Goal: Information Seeking & Learning: Learn about a topic

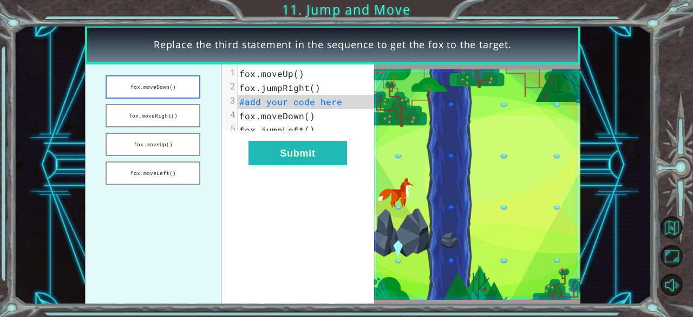
click at [160, 88] on button "fox.moveDown()" at bounding box center [153, 86] width 95 height 23
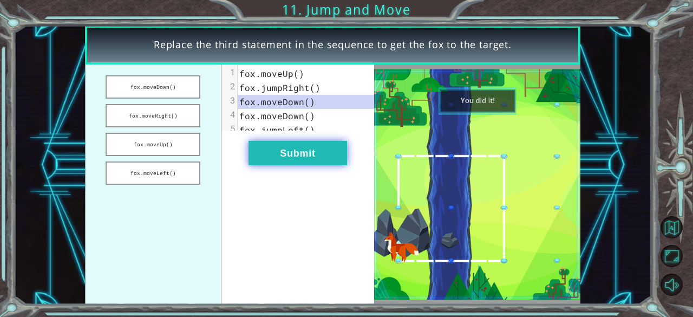
click at [299, 165] on button "Submit" at bounding box center [297, 153] width 98 height 24
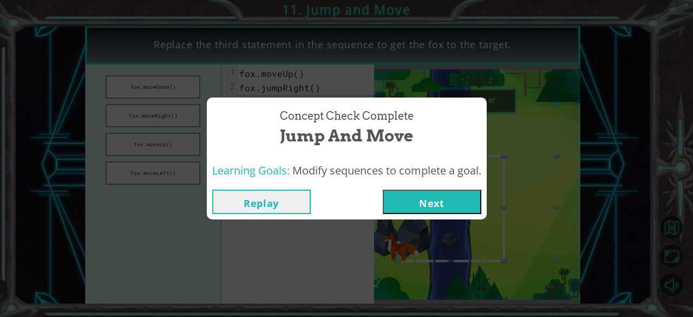
click at [445, 194] on button "Next" at bounding box center [432, 201] width 98 height 24
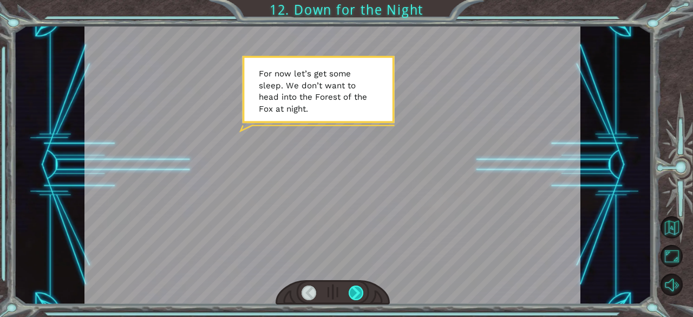
click at [357, 292] on div at bounding box center [355, 292] width 15 height 15
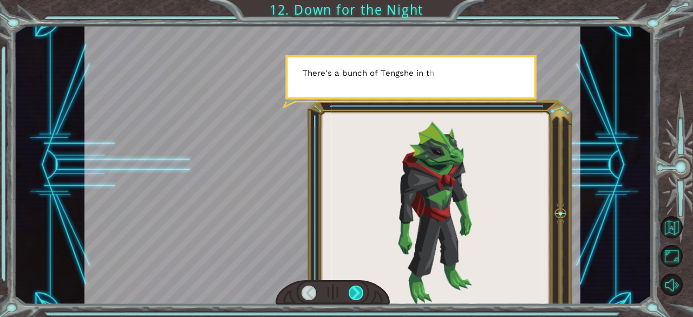
click at [357, 291] on div at bounding box center [355, 292] width 15 height 15
click at [356, 289] on div at bounding box center [355, 292] width 15 height 15
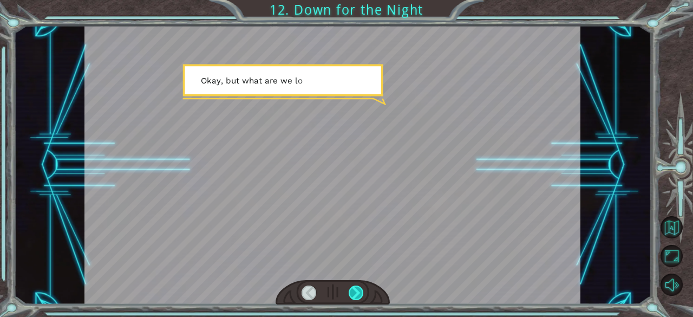
click at [356, 289] on div at bounding box center [355, 292] width 15 height 15
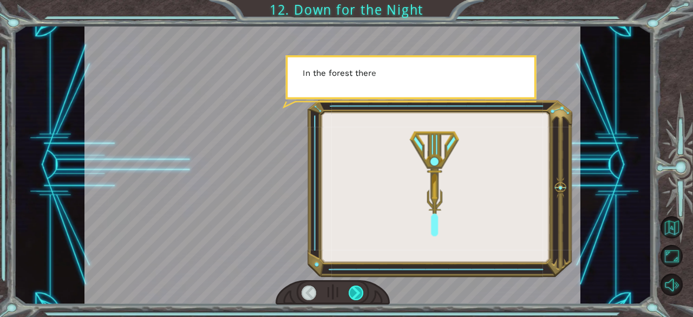
click at [354, 288] on div at bounding box center [355, 292] width 15 height 15
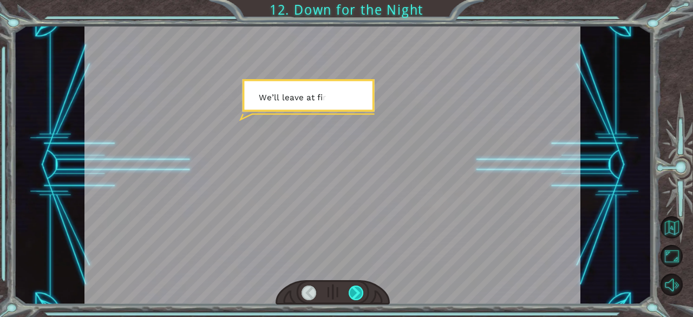
click at [352, 288] on div at bounding box center [355, 292] width 15 height 15
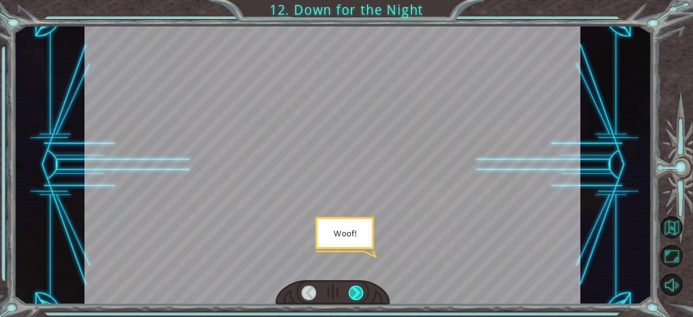
click at [350, 287] on div at bounding box center [355, 292] width 15 height 15
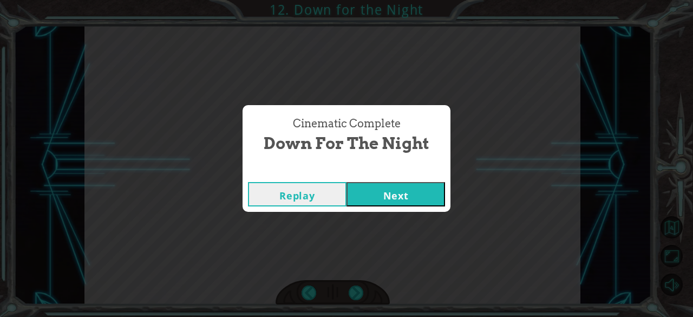
click at [394, 190] on button "Next" at bounding box center [395, 194] width 98 height 24
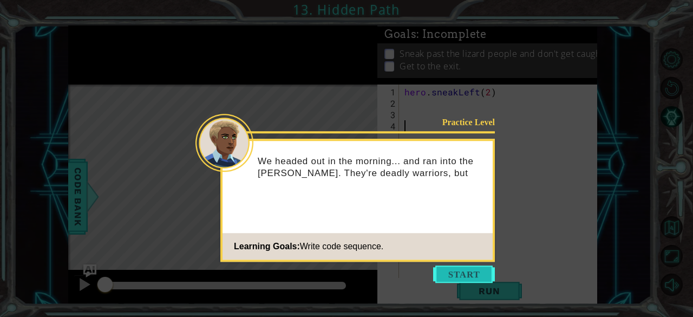
click at [453, 279] on button "Start" at bounding box center [464, 273] width 62 height 17
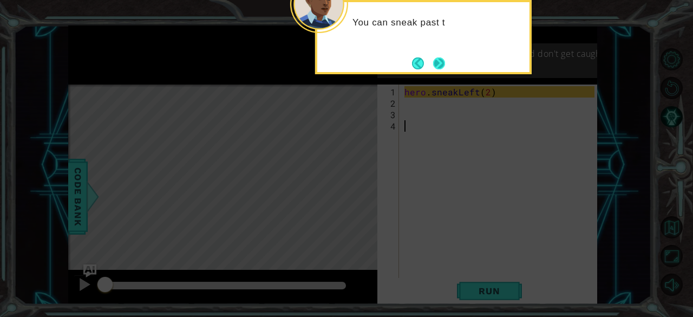
click at [435, 61] on button "Next" at bounding box center [439, 63] width 12 height 12
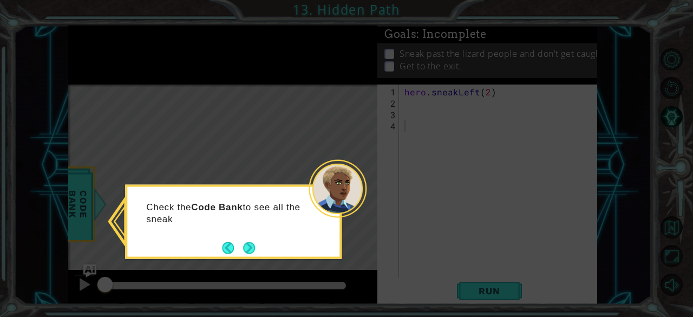
click at [445, 227] on icon at bounding box center [346, 158] width 693 height 317
click at [246, 249] on button "Next" at bounding box center [249, 247] width 12 height 12
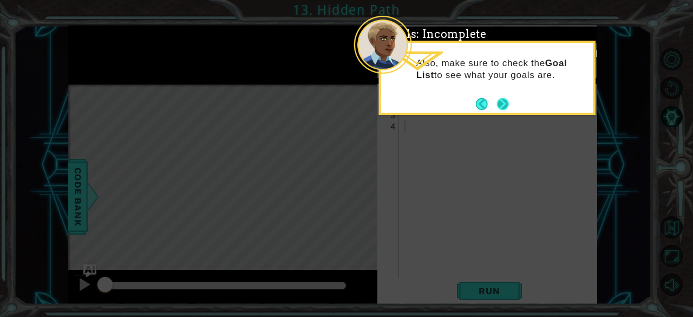
click at [502, 101] on button "Next" at bounding box center [503, 104] width 12 height 12
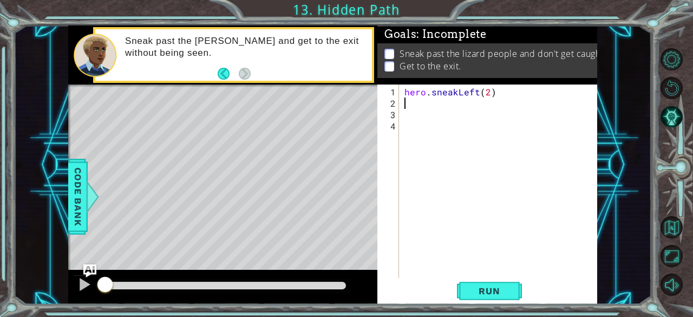
click at [409, 104] on div "hero . sneakLeft ( 2 )" at bounding box center [501, 194] width 198 height 216
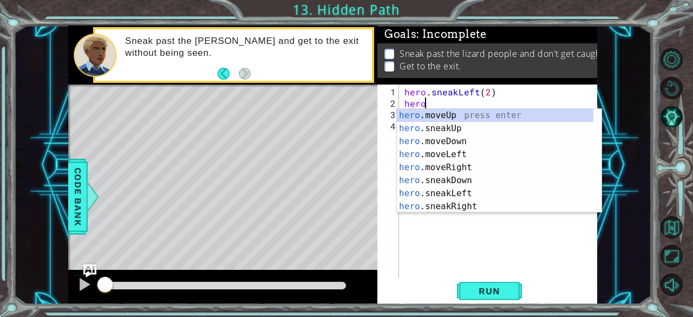
scroll to position [0, 1]
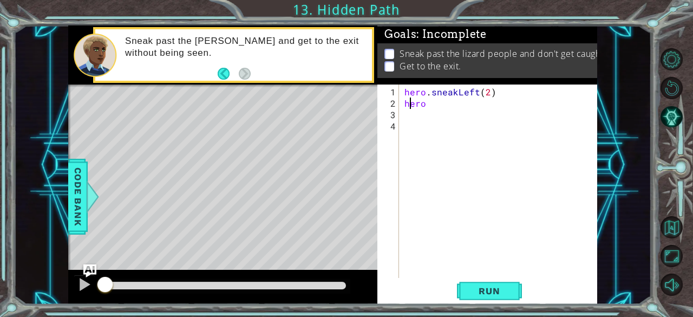
click at [409, 104] on div "hero . sneakLeft ( 2 ) hero" at bounding box center [501, 194] width 198 height 216
click at [427, 104] on div "hero . sneakLeft ( 2 ) hero" at bounding box center [501, 194] width 198 height 216
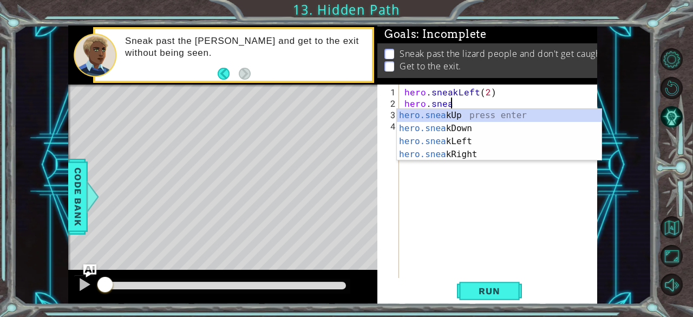
scroll to position [0, 2]
click at [467, 111] on div "hero.sneak Up press enter hero.sneak Down press enter hero.sneak Left press ent…" at bounding box center [499, 148] width 205 height 78
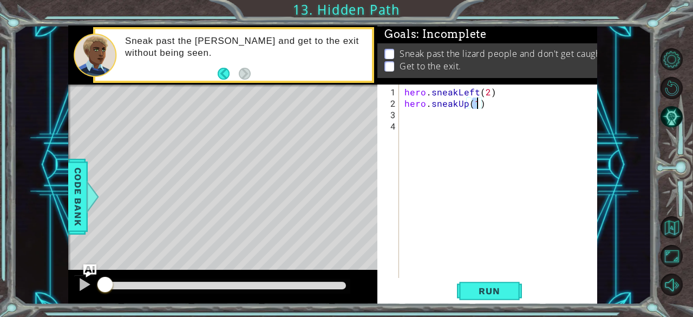
type textarea "hero.sneakUp(2)"
click at [420, 117] on div "hero . sneakLeft ( 2 ) hero . sneakUp ( 2 )" at bounding box center [501, 194] width 198 height 216
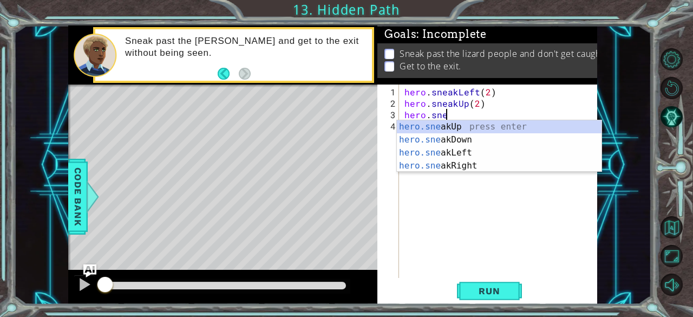
scroll to position [0, 2]
click at [468, 153] on div "hero.sne akUp press enter hero.sne akDown press enter hero.sne akLeft press ent…" at bounding box center [499, 159] width 205 height 78
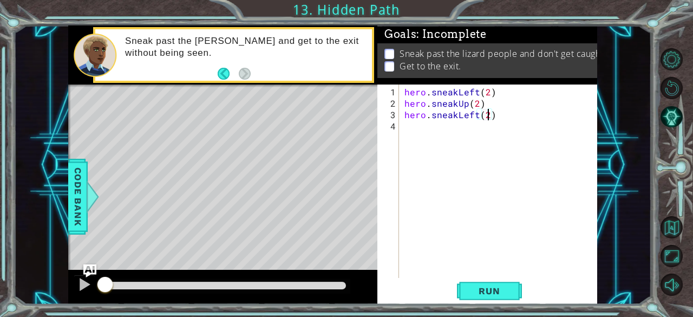
scroll to position [0, 4]
click at [472, 289] on span "Run" at bounding box center [489, 290] width 43 height 11
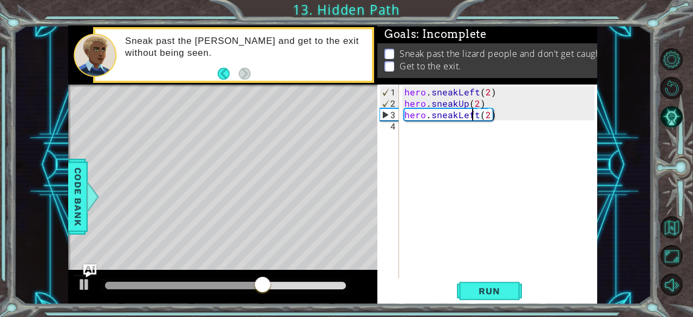
click at [473, 113] on div "hero . sneakLeft ( 2 ) hero . sneakUp ( 2 ) hero . sneakLeft ( 2 )" at bounding box center [501, 194] width 198 height 216
click at [479, 115] on div "hero . sneakLeft ( 2 ) hero . sneakUp ( 2 ) hero . sneakLeft ( 2 )" at bounding box center [501, 194] width 198 height 216
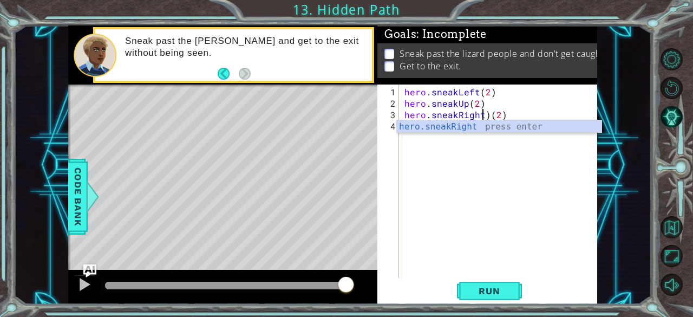
click at [487, 113] on div "hero . sneakLeft ( 2 ) hero . sneakUp ( 2 ) hero . sneakRight ) ( 2 )" at bounding box center [501, 194] width 198 height 216
type textarea "hero.sneakRight(2)"
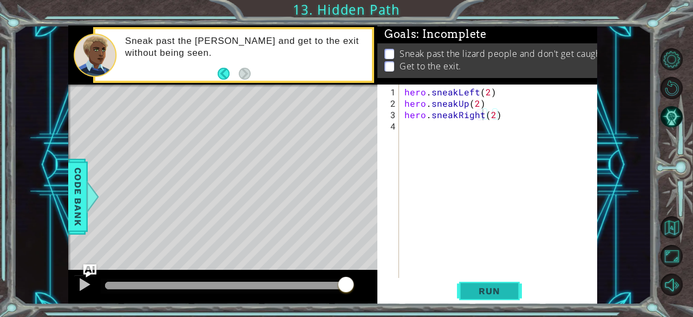
click at [471, 288] on span "Run" at bounding box center [489, 290] width 43 height 11
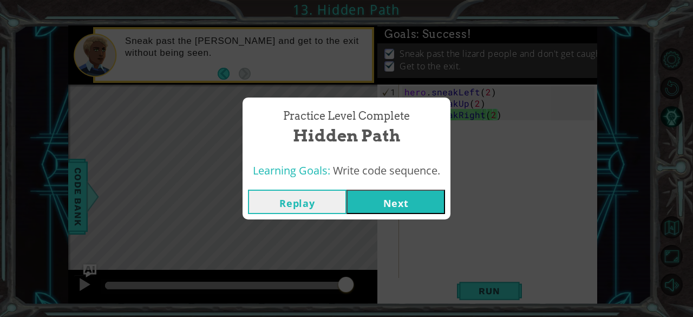
click at [420, 198] on button "Next" at bounding box center [395, 201] width 98 height 24
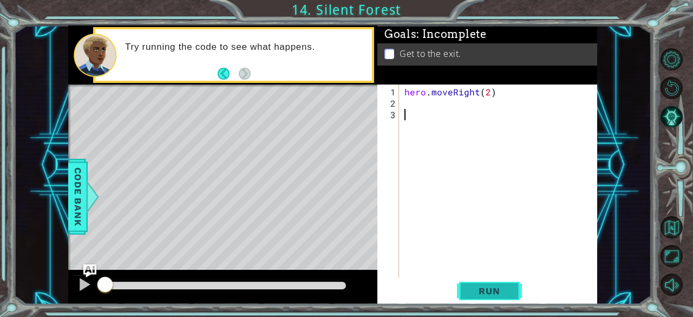
click at [480, 292] on span "Run" at bounding box center [489, 290] width 43 height 11
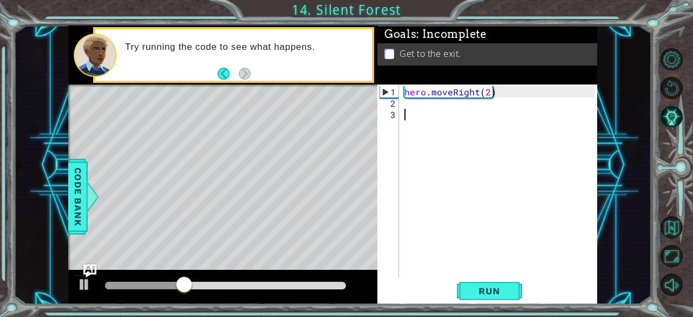
click at [411, 102] on div "hero . moveRight ( 2 )" at bounding box center [501, 194] width 198 height 216
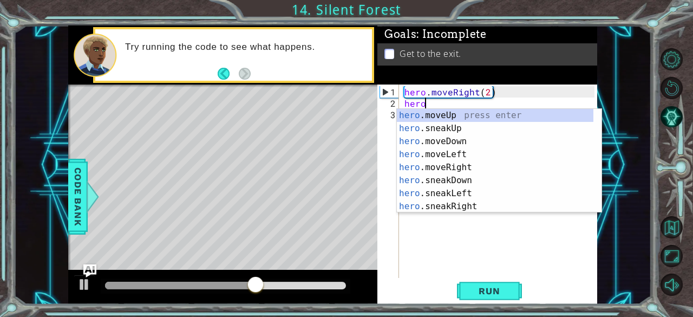
scroll to position [0, 1]
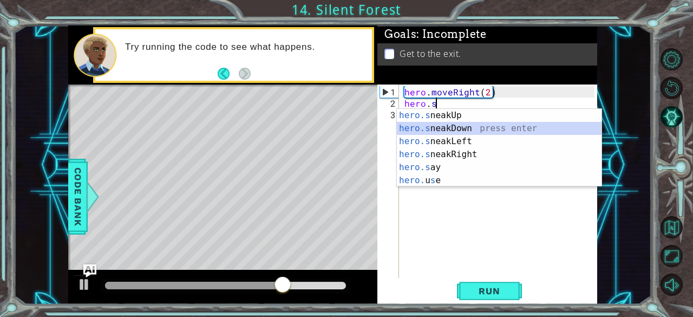
click at [438, 124] on div "hero.s neakUp press enter hero.s neakDown press enter hero.s neakLeft press ent…" at bounding box center [499, 161] width 205 height 104
type textarea "hero.sneakDown(1)"
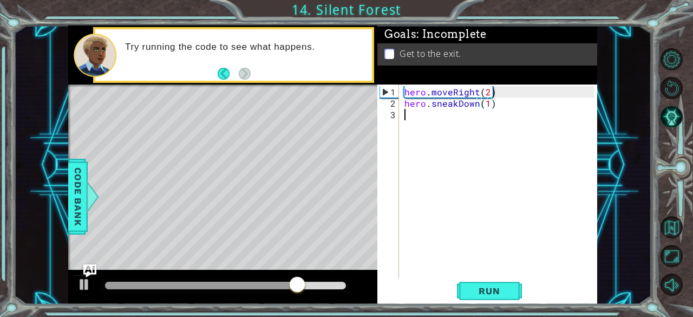
click at [426, 116] on div "hero . moveRight ( 2 ) hero . sneakDown ( 1 )" at bounding box center [501, 194] width 198 height 216
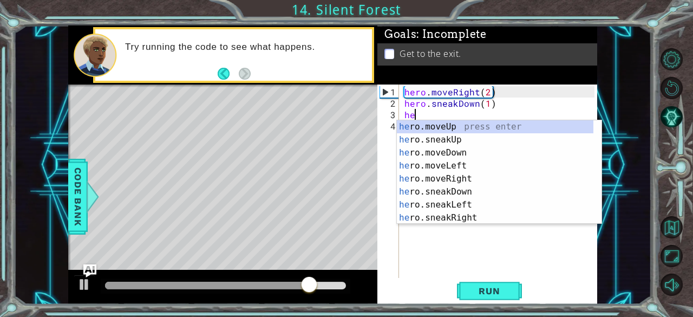
scroll to position [0, 1]
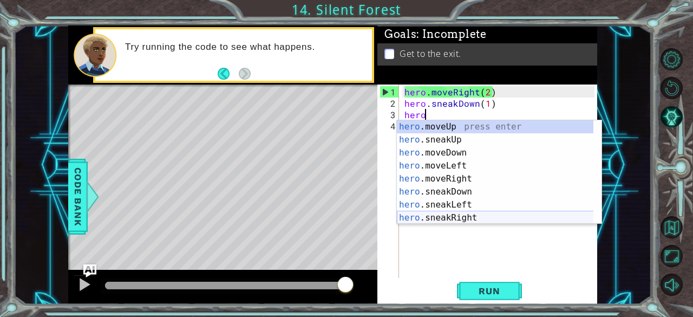
click at [447, 217] on div "hero .moveUp press enter hero .sneakUp press enter hero .moveDown press enter h…" at bounding box center [495, 185] width 197 height 130
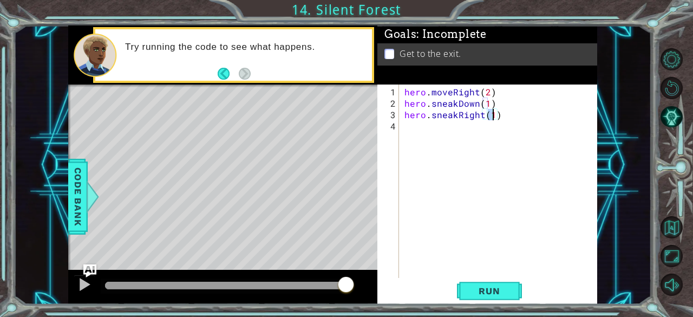
type textarea "hero.sneakRight(2)"
click at [468, 121] on div "hero . moveRight ( 2 ) hero . sneakDown ( 1 ) hero . sneakRight ( 2 )" at bounding box center [501, 194] width 198 height 216
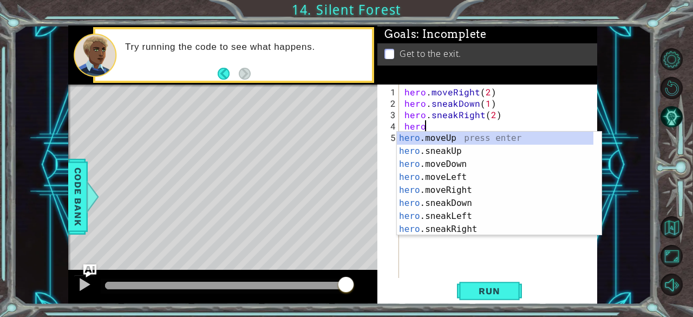
scroll to position [0, 1]
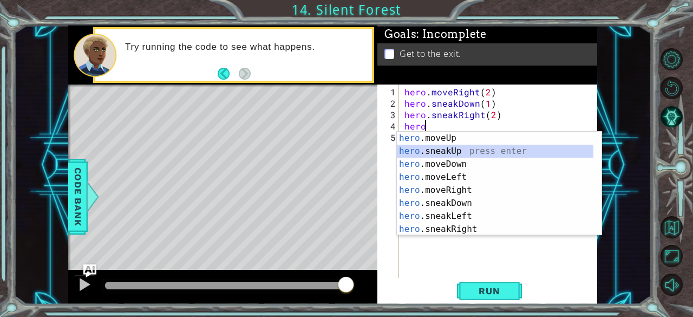
click at [451, 146] on div "hero .moveUp press enter hero .sneakUp press enter hero .moveDown press enter h…" at bounding box center [495, 196] width 197 height 130
type textarea "hero.sneakUp(1)"
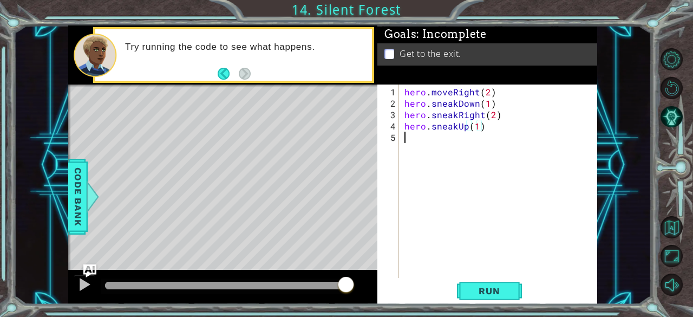
click at [434, 138] on div "hero . moveRight ( 2 ) hero . sneakDown ( 1 ) hero . sneakRight ( 2 ) hero . sn…" at bounding box center [501, 194] width 198 height 216
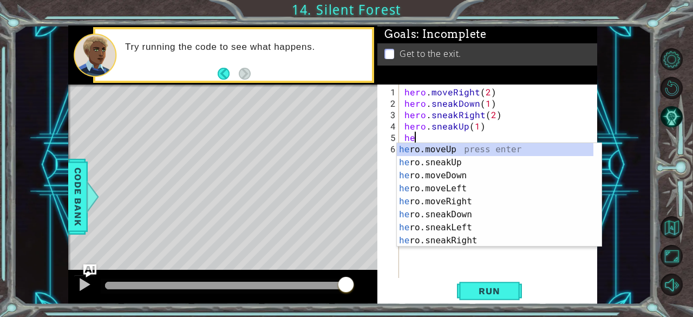
type textarea "h"
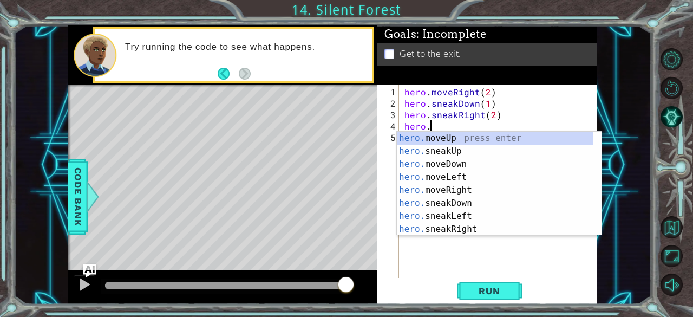
click at [434, 138] on div "hero. moveUp press enter hero. sneakUp press enter hero. moveDown press enter h…" at bounding box center [495, 196] width 197 height 130
type textarea "hero.moveUp(1)"
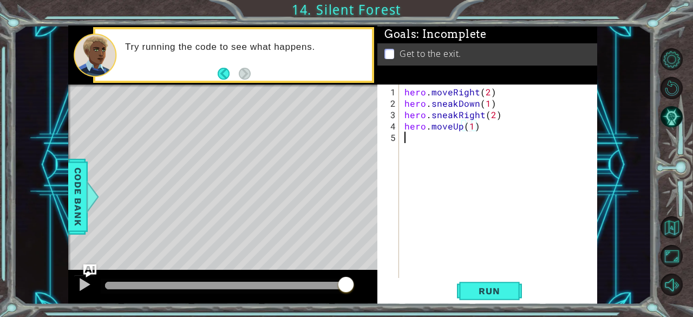
click at [431, 135] on div "hero . moveRight ( 2 ) hero . sneakDown ( 1 ) hero . sneakRight ( 2 ) hero . mo…" at bounding box center [501, 194] width 198 height 216
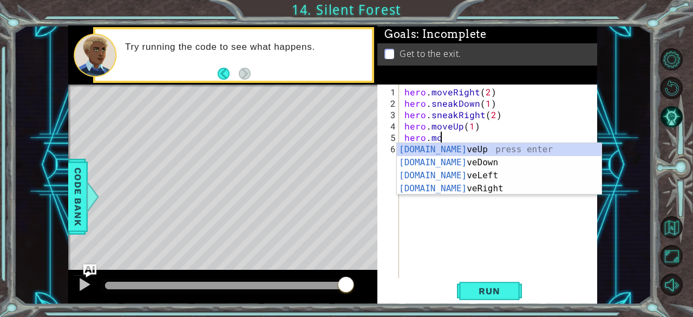
scroll to position [0, 1]
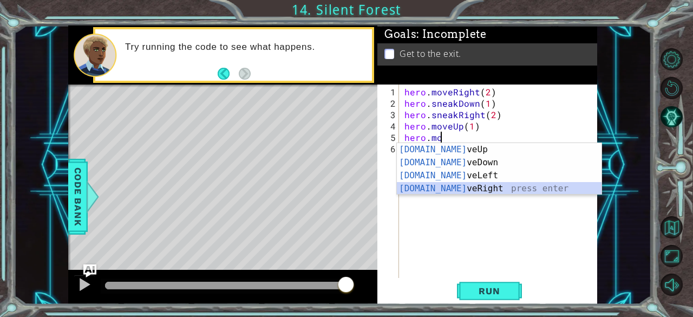
click at [451, 185] on div "[DOMAIN_NAME] veUp press enter [DOMAIN_NAME] veDown press enter [DOMAIN_NAME] v…" at bounding box center [499, 182] width 205 height 78
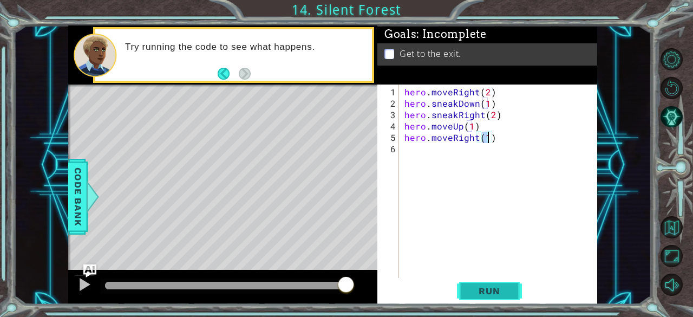
type textarea "hero.moveRight(1)"
click at [488, 293] on span "Run" at bounding box center [489, 290] width 43 height 11
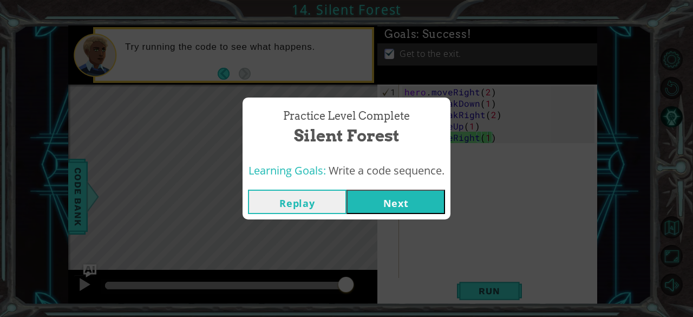
click at [413, 200] on button "Next" at bounding box center [395, 201] width 98 height 24
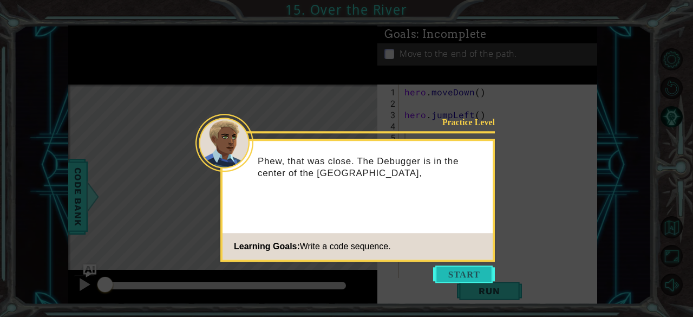
click at [452, 278] on button "Start" at bounding box center [464, 273] width 62 height 17
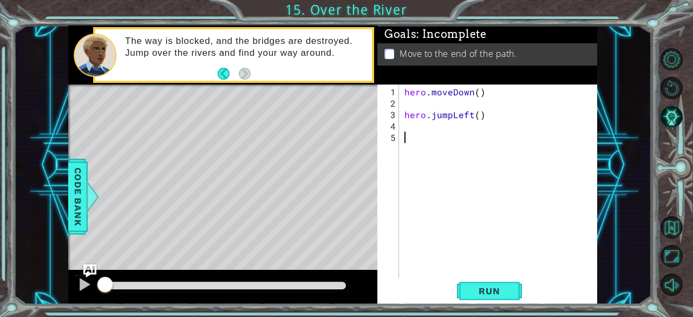
click at [414, 100] on div "hero . moveDown ( ) hero . jumpLeft ( )" at bounding box center [501, 194] width 198 height 216
type textarea "hero.moveDown()"
click at [408, 114] on div "hero . moveDown ( ) hero . jumpLeft ( )" at bounding box center [501, 194] width 198 height 216
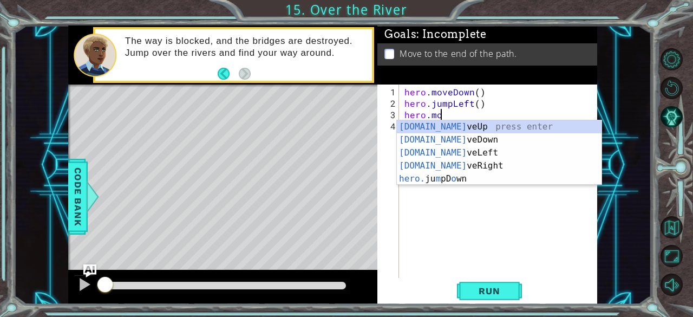
scroll to position [0, 1]
click at [456, 155] on div "[DOMAIN_NAME] veUp press enter [DOMAIN_NAME] veDown press enter [DOMAIN_NAME] v…" at bounding box center [499, 165] width 205 height 91
type textarea "hero.moveLeft(1)"
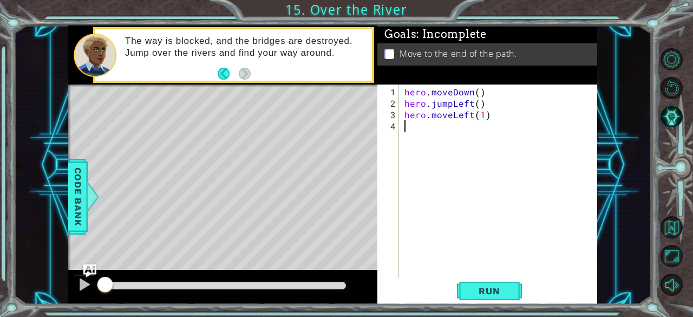
click at [435, 124] on div "hero . moveDown ( ) hero . jumpLeft ( ) hero . moveLeft ( 1 )" at bounding box center [501, 194] width 198 height 216
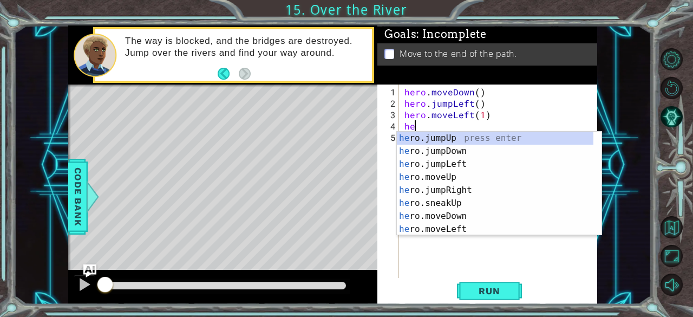
scroll to position [0, 0]
type textarea "hero."
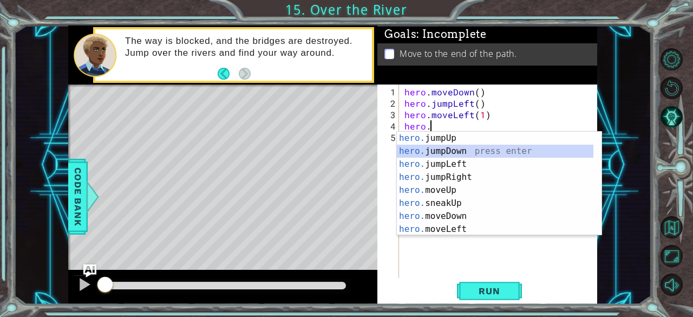
click at [431, 150] on div "hero. jumpUp press enter hero. jumpDown press enter hero. jumpLeft press enter …" at bounding box center [495, 196] width 197 height 130
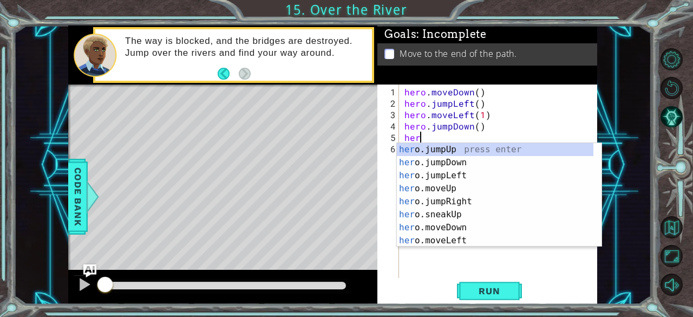
type textarea "hero"
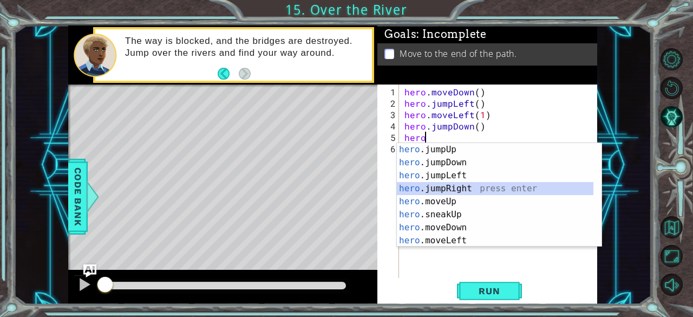
click at [438, 183] on div "hero .jumpUp press enter hero .jumpDown press enter hero .jumpLeft press enter …" at bounding box center [495, 208] width 197 height 130
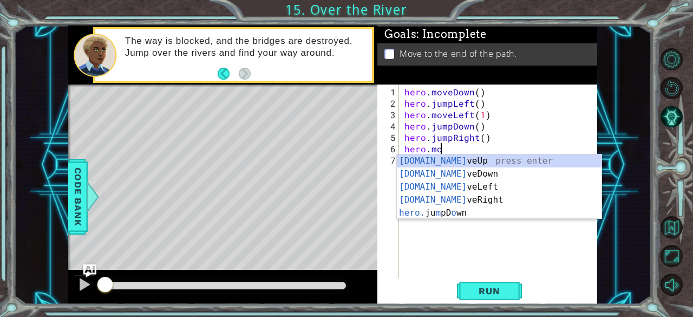
scroll to position [0, 1]
click at [441, 196] on div "[DOMAIN_NAME] veUp press enter [DOMAIN_NAME] veDown press enter [DOMAIN_NAME] v…" at bounding box center [499, 199] width 205 height 91
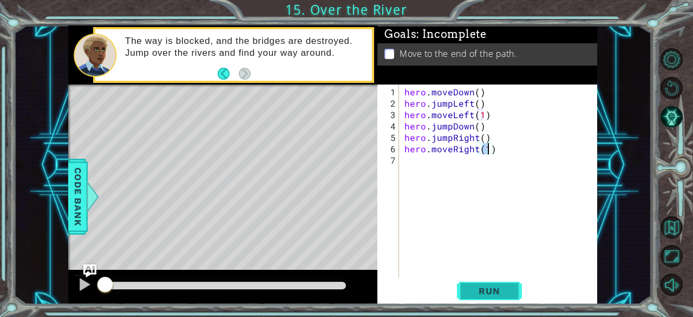
type textarea "hero.moveRight(1)"
click at [483, 293] on span "Run" at bounding box center [489, 290] width 43 height 11
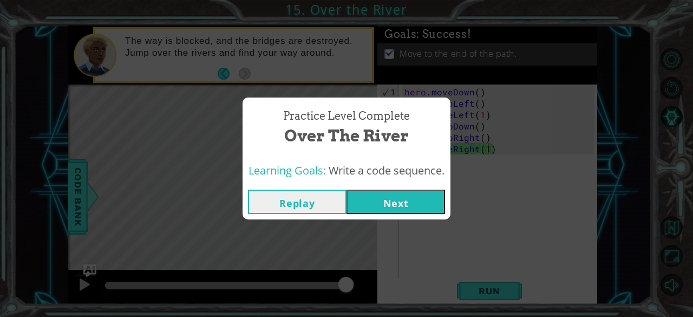
click at [390, 200] on button "Next" at bounding box center [395, 201] width 98 height 24
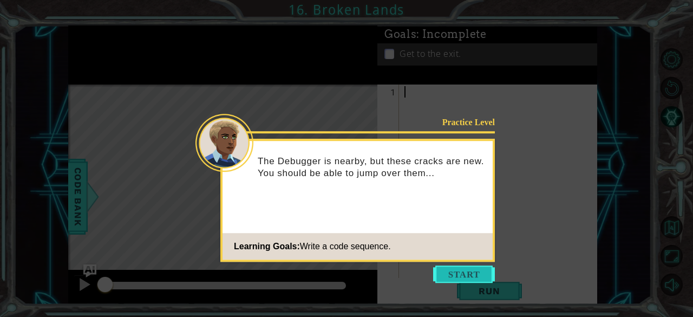
click at [450, 271] on button "Start" at bounding box center [464, 273] width 62 height 17
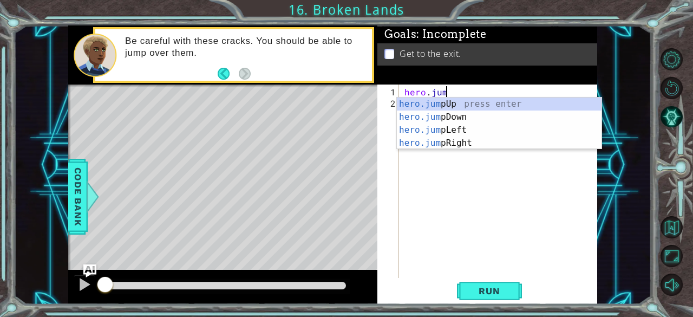
type textarea "hero.jump"
click at [443, 100] on div "hero.jump Up press enter hero.jump Down press enter hero.jump Left press enter …" at bounding box center [499, 136] width 205 height 78
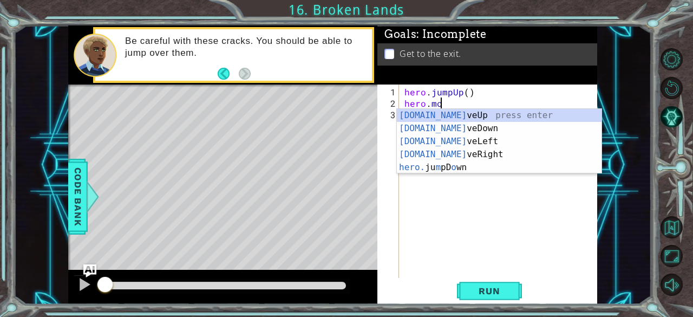
scroll to position [0, 1]
click at [438, 114] on div "[DOMAIN_NAME] veUp press enter [DOMAIN_NAME] veDown press enter [DOMAIN_NAME] v…" at bounding box center [499, 154] width 205 height 91
type textarea "hero.moveUp(1)"
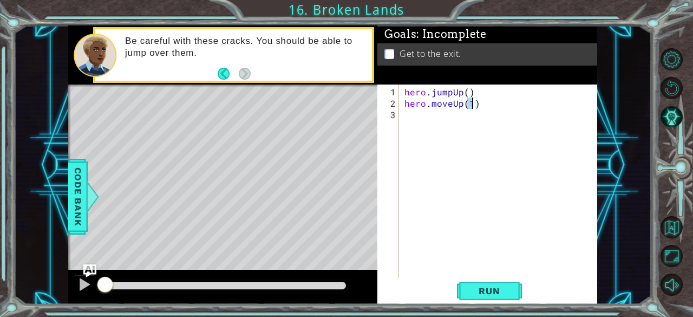
click at [434, 122] on div "hero . jumpUp ( ) hero . moveUp ( 1 )" at bounding box center [501, 194] width 198 height 216
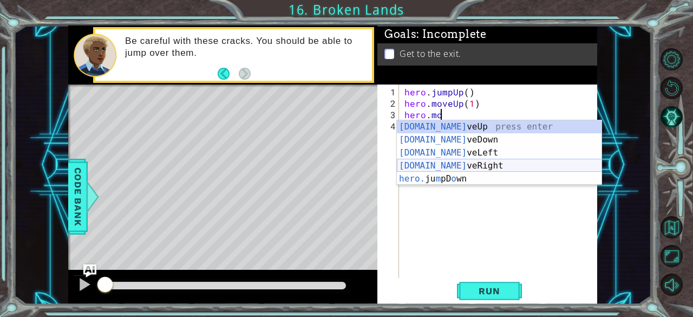
click at [445, 164] on div "[DOMAIN_NAME] veUp press enter [DOMAIN_NAME] veDown press enter [DOMAIN_NAME] v…" at bounding box center [499, 165] width 205 height 91
type textarea "hero.moveRight(1)"
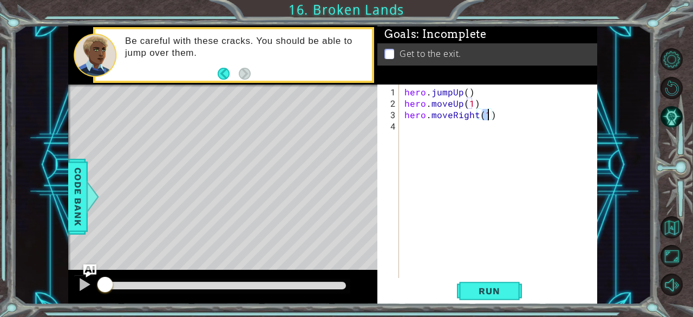
click at [443, 130] on div "hero . jumpUp ( ) hero . moveUp ( 1 ) hero . moveRight ( 1 )" at bounding box center [501, 194] width 198 height 216
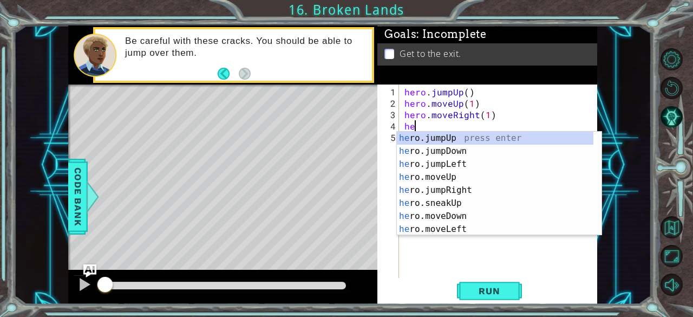
type textarea "hero"
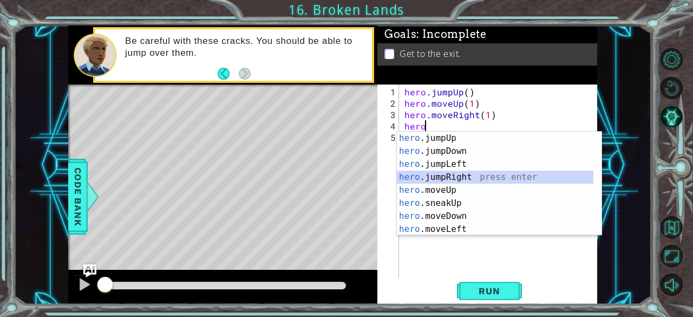
click at [450, 175] on div "hero .jumpUp press enter hero .jumpDown press enter hero .jumpLeft press enter …" at bounding box center [495, 196] width 197 height 130
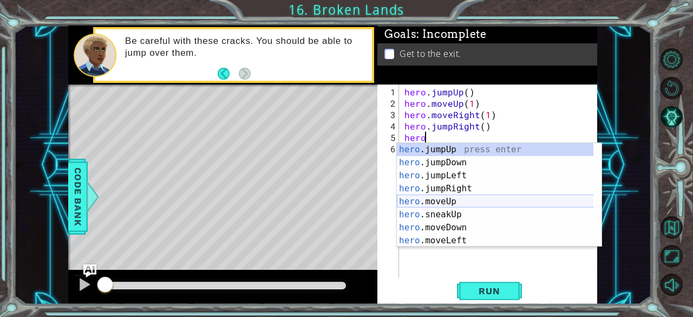
scroll to position [0, 1]
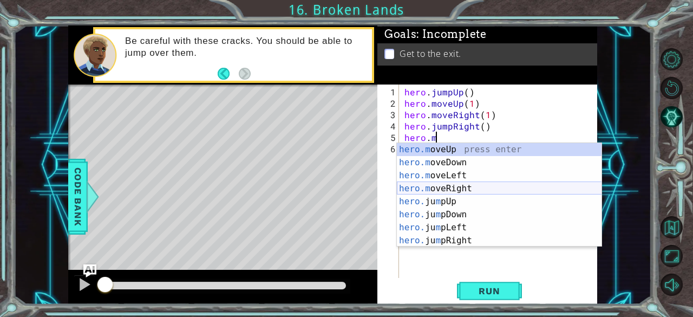
click at [448, 185] on div "hero.m oveUp press enter hero.m oveDown press enter hero.m oveLeft press enter …" at bounding box center [499, 208] width 205 height 130
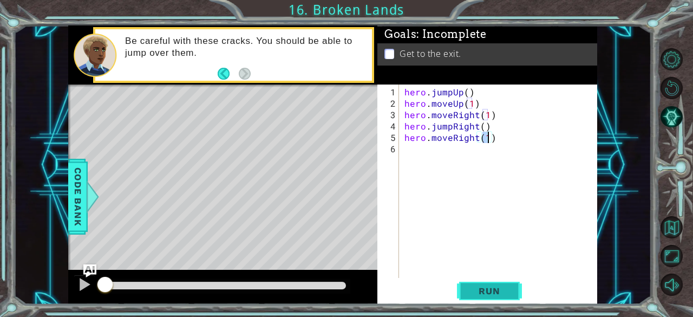
type textarea "hero.moveRight(1)"
click at [485, 290] on span "Run" at bounding box center [489, 290] width 43 height 11
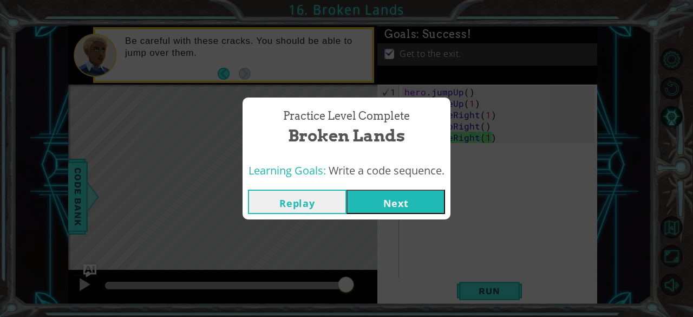
click at [424, 202] on button "Next" at bounding box center [395, 201] width 98 height 24
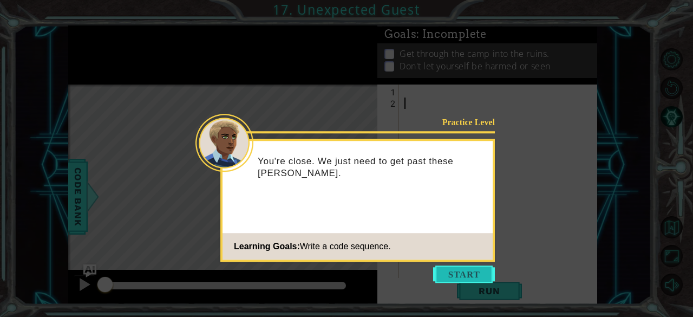
click at [455, 268] on button "Start" at bounding box center [464, 273] width 62 height 17
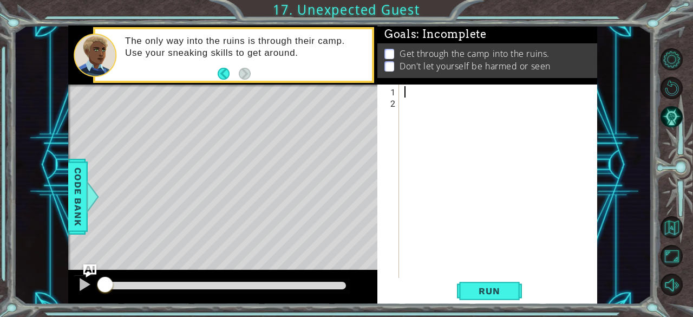
click at [412, 85] on div at bounding box center [498, 180] width 193 height 193
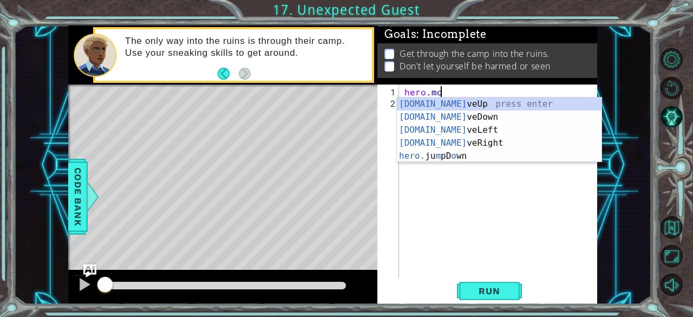
scroll to position [0, 1]
click at [429, 106] on div "[DOMAIN_NAME] veUp press enter [DOMAIN_NAME] veDown press enter [DOMAIN_NAME] v…" at bounding box center [499, 142] width 205 height 91
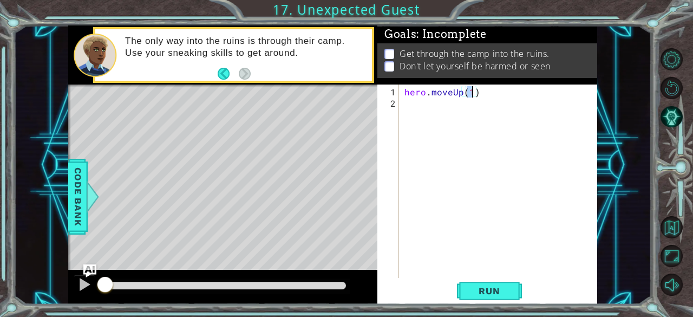
click at [425, 109] on div "hero . moveUp ( 1 )" at bounding box center [501, 194] width 198 height 216
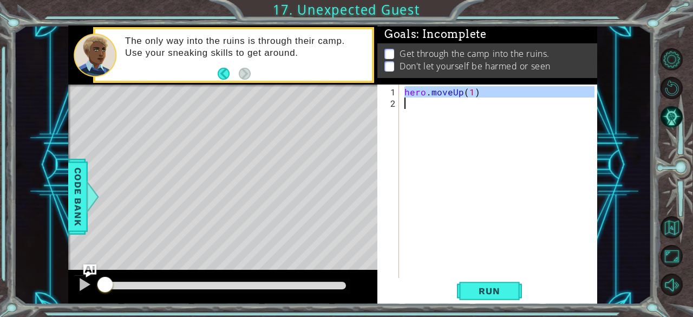
scroll to position [0, 0]
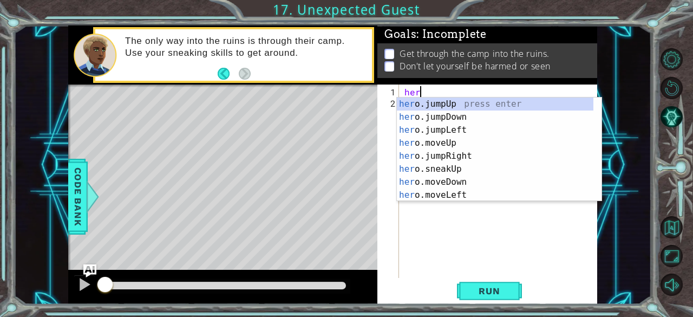
type textarea "hero"
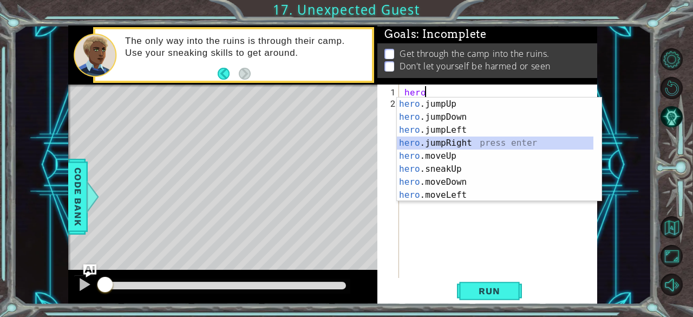
click at [445, 140] on div "hero .jumpUp press enter hero .jumpDown press enter hero .jumpLeft press enter …" at bounding box center [495, 162] width 197 height 130
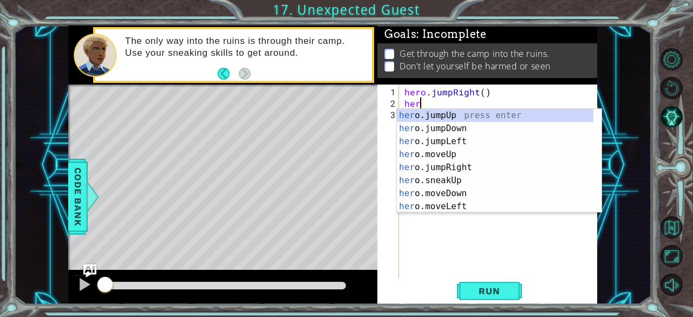
type textarea "hero"
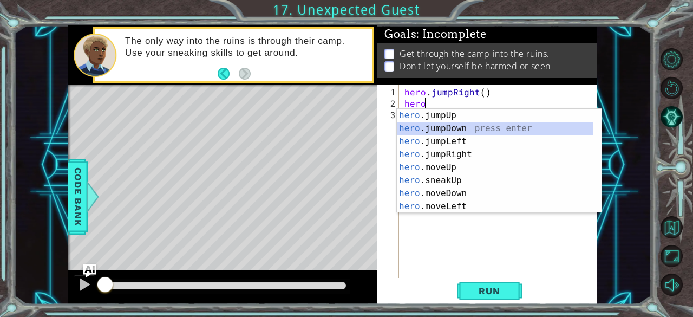
click at [419, 130] on div "hero .jumpUp press enter hero .jumpDown press enter hero .jumpLeft press enter …" at bounding box center [495, 174] width 197 height 130
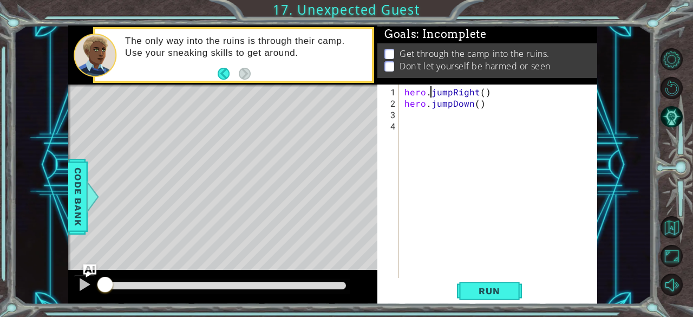
click at [430, 85] on div "hero . jumpRight ( ) hero . jumpDown ( )" at bounding box center [498, 180] width 193 height 193
type textarea "hero.jumpRight()"
click at [406, 91] on div "hero . jumpRight ( ) hero . jumpDown ( )" at bounding box center [501, 194] width 198 height 216
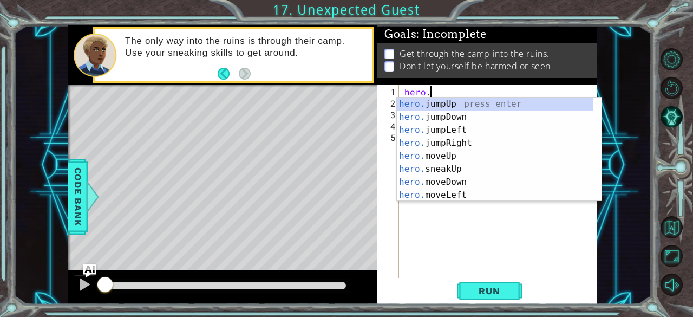
scroll to position [0, 1]
click at [442, 104] on div "hero.m oveUp press enter hero.m oveDown press enter hero.m oveLeft press enter …" at bounding box center [499, 162] width 205 height 130
type textarea "hero.moveUp(1)"
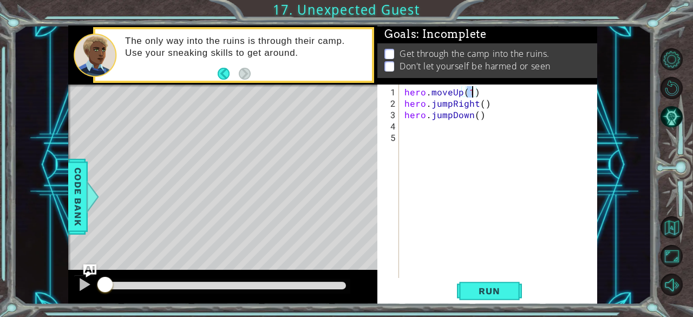
click at [412, 129] on div "hero . moveUp ( 1 ) hero . jumpRight ( ) hero . jumpDown ( )" at bounding box center [501, 194] width 198 height 216
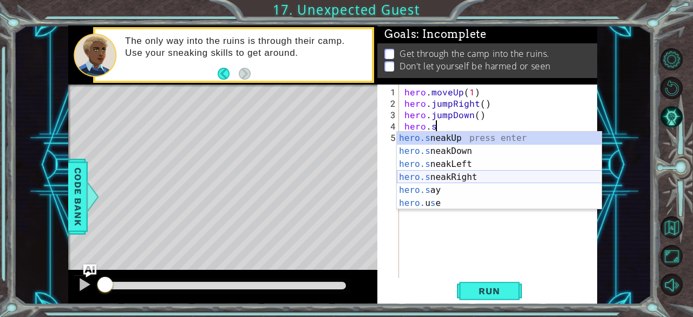
click at [445, 177] on div "hero.s neakUp press enter hero.s neakDown press enter hero.s neakLeft press ent…" at bounding box center [499, 183] width 205 height 104
type textarea "hero.sneakRight(1)"
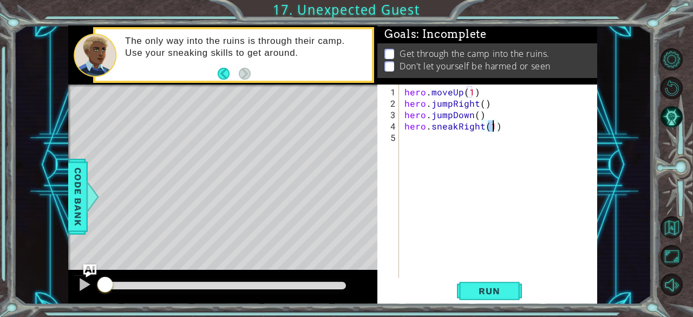
click at [420, 141] on div "hero . moveUp ( 1 ) hero . jumpRight ( ) hero . jumpDown ( ) hero . sneakRight …" at bounding box center [501, 194] width 198 height 216
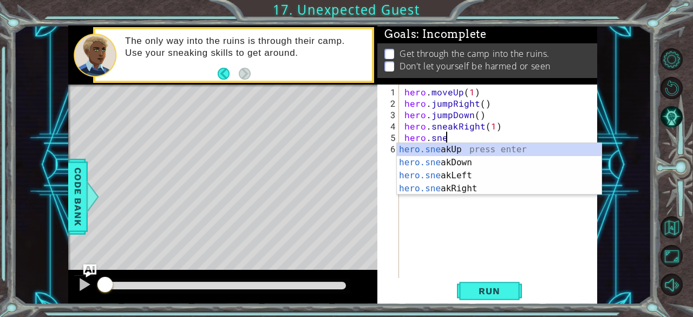
scroll to position [0, 2]
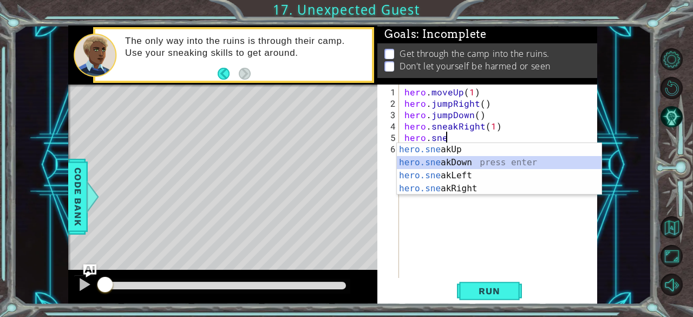
click at [458, 160] on div "hero.sne akUp press enter hero.sne akDown press enter hero.sne akLeft press ent…" at bounding box center [499, 182] width 205 height 78
type textarea "hero.sneakDown(1)"
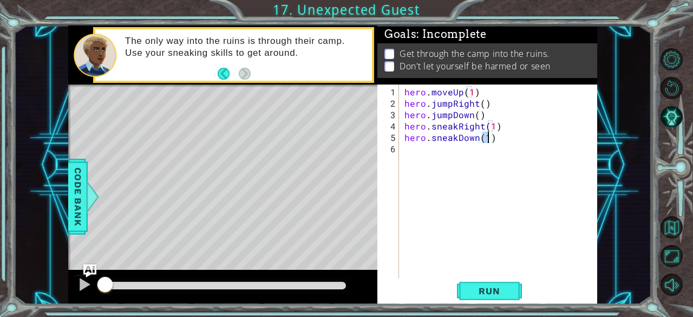
click at [447, 153] on div "hero . moveUp ( 1 ) hero . jumpRight ( ) hero . jumpDown ( ) hero . sneakRight …" at bounding box center [501, 194] width 198 height 216
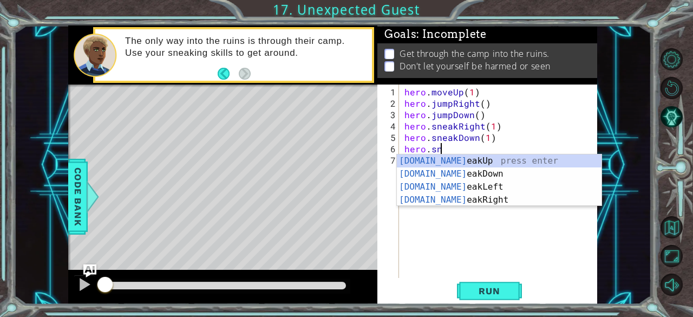
scroll to position [0, 1]
click at [453, 195] on div "[DOMAIN_NAME] eakUp press enter [DOMAIN_NAME] eakDown press enter [DOMAIN_NAME]…" at bounding box center [499, 193] width 205 height 78
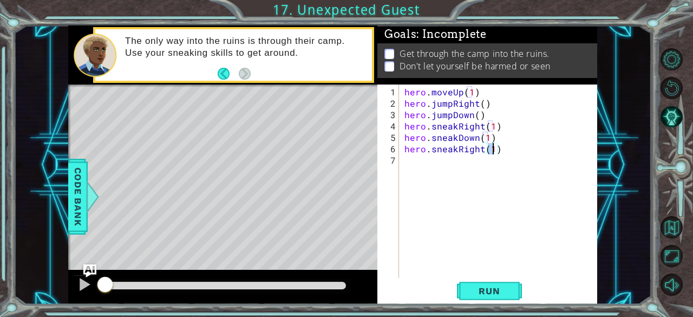
type textarea "hero.sneakRight(2)"
click at [439, 156] on div "hero . moveUp ( 1 ) hero . jumpRight ( ) hero . jumpDown ( ) hero . sneakRight …" at bounding box center [501, 194] width 198 height 216
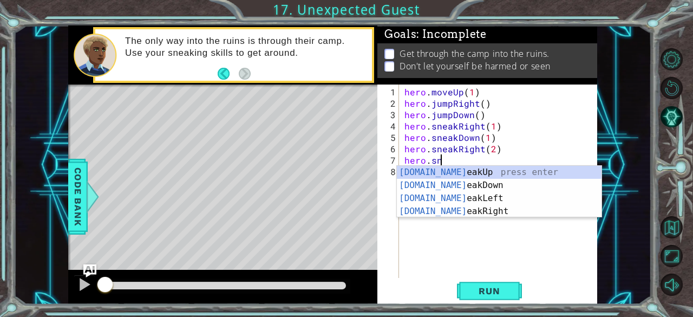
scroll to position [0, 2]
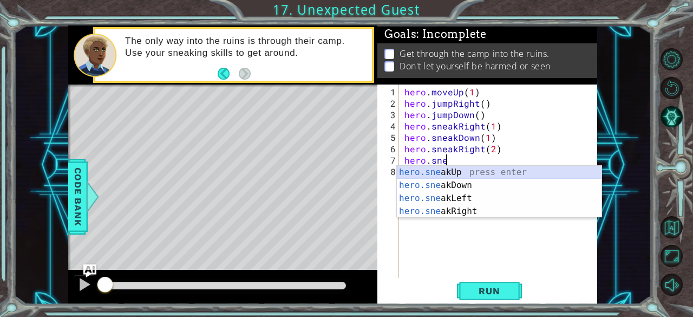
click at [449, 174] on div "hero.sne akUp press enter hero.sne akDown press enter hero.sne akLeft press ent…" at bounding box center [499, 205] width 205 height 78
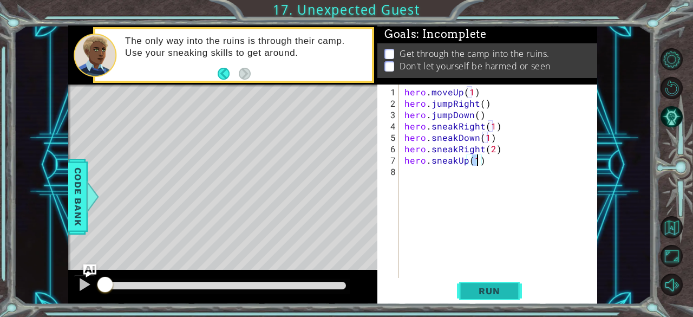
type textarea "hero.sneakUp(1)"
click at [498, 287] on span "Run" at bounding box center [489, 290] width 43 height 11
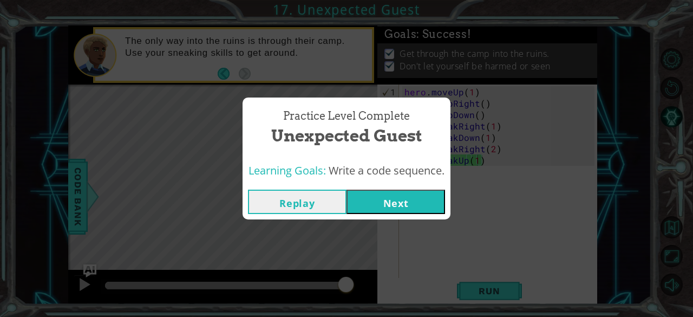
click at [401, 203] on button "Next" at bounding box center [395, 201] width 98 height 24
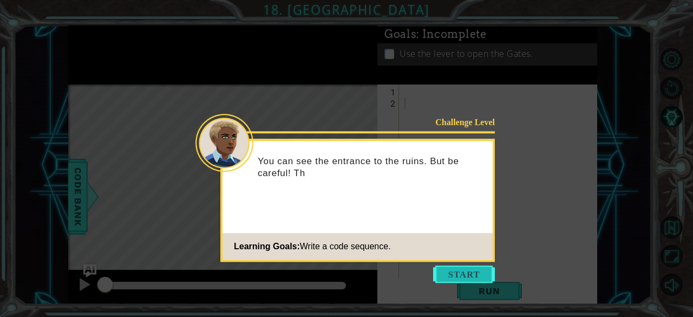
click at [455, 270] on button "Start" at bounding box center [464, 273] width 62 height 17
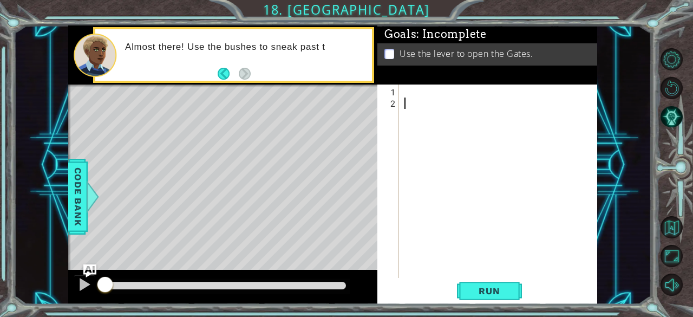
click at [407, 89] on div at bounding box center [501, 194] width 198 height 216
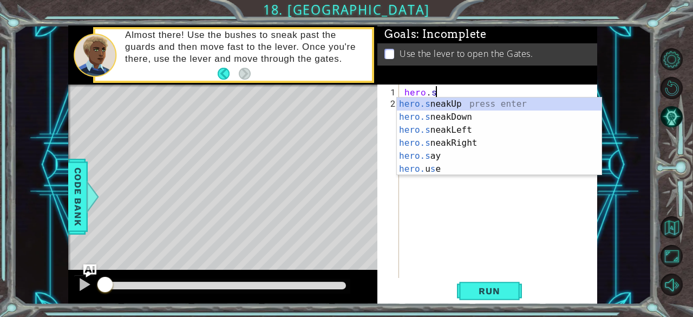
scroll to position [0, 2]
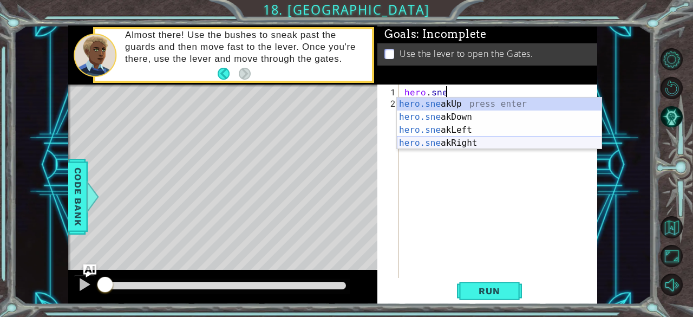
click at [434, 139] on div "hero.sne akUp press enter hero.sne akDown press enter hero.sne akLeft press ent…" at bounding box center [499, 136] width 205 height 78
type textarea "hero.sneakRight(1)"
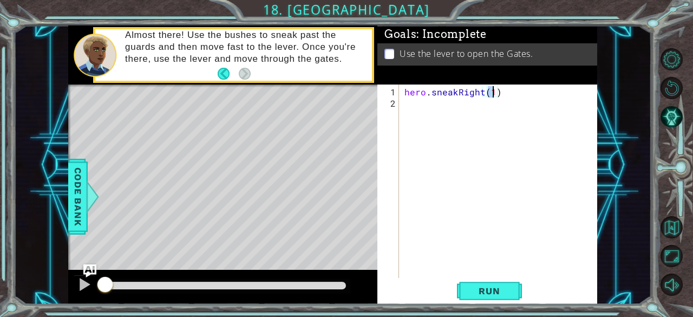
click at [418, 109] on div "hero . sneakRight ( 1 )" at bounding box center [501, 194] width 198 height 216
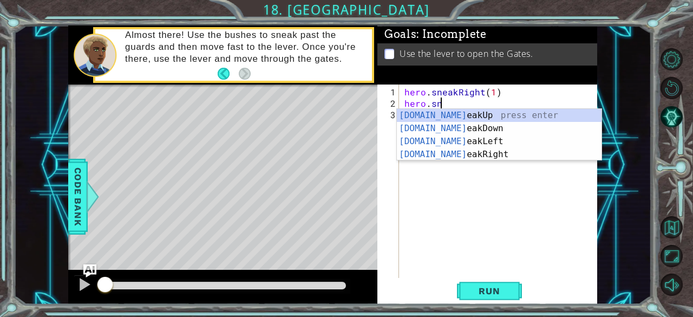
scroll to position [0, 1]
click at [463, 112] on div "[DOMAIN_NAME] eakUp press enter [DOMAIN_NAME] eakDown press enter [DOMAIN_NAME]…" at bounding box center [499, 148] width 205 height 78
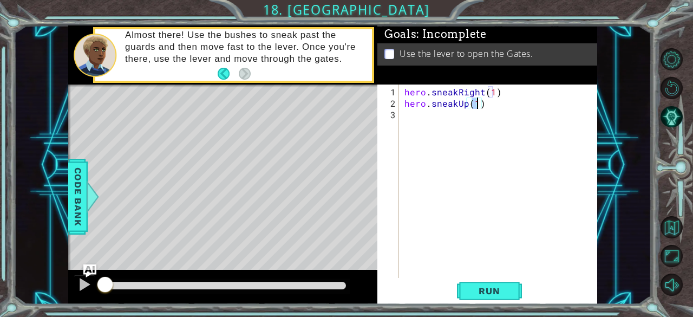
type textarea "hero.sneakUp(2)"
click at [459, 109] on div "hero . sneakRight ( 1 ) hero . sneakUp ( 2 )" at bounding box center [501, 194] width 198 height 216
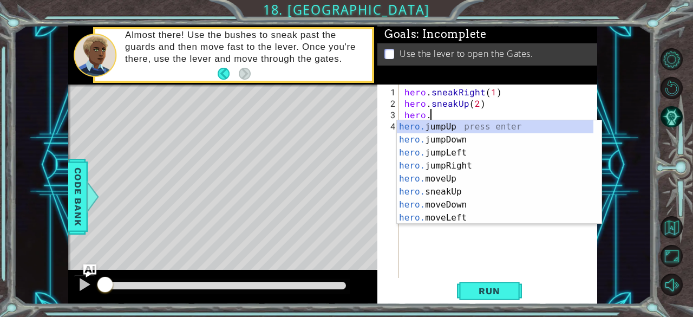
scroll to position [0, 1]
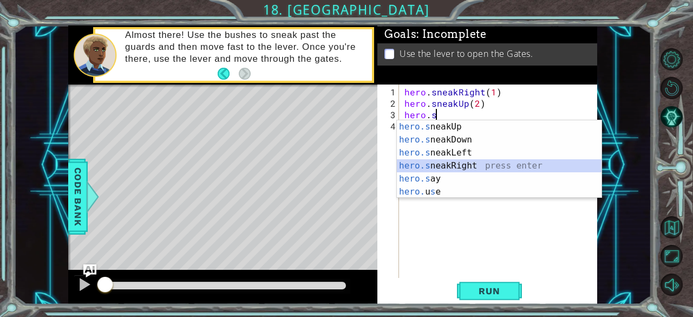
click at [442, 163] on div "hero.s neakUp press enter hero.s neakDown press enter hero.s neakLeft press ent…" at bounding box center [499, 172] width 205 height 104
type textarea "hero.sneakRight(1)"
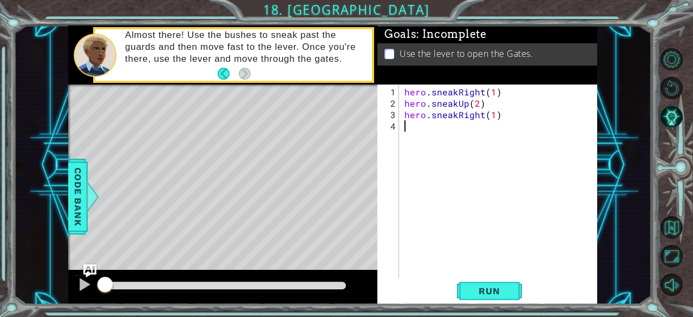
click at [441, 138] on div "hero . sneakRight ( 1 ) hero . sneakUp ( 2 ) hero . sneakRight ( 1 )" at bounding box center [501, 194] width 198 height 216
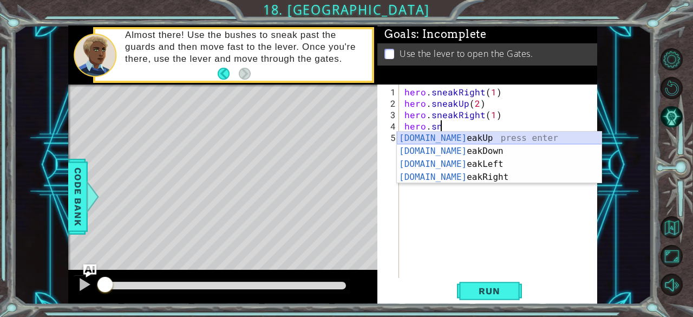
click at [442, 135] on div "[DOMAIN_NAME] eakUp press enter [DOMAIN_NAME] eakDown press enter [DOMAIN_NAME]…" at bounding box center [499, 170] width 205 height 78
type textarea "hero.sneakUp(1)"
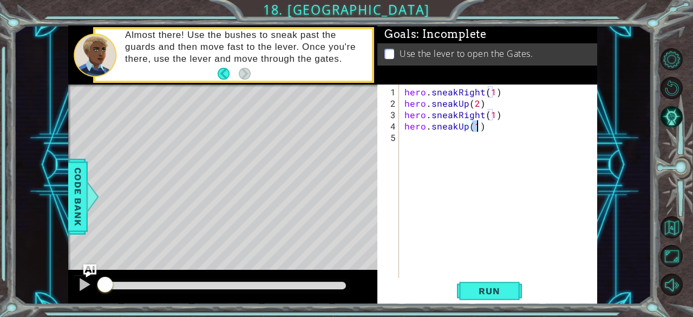
click at [426, 142] on div "hero . sneakRight ( 1 ) hero . sneakUp ( 2 ) hero . sneakRight ( 1 ) hero . sne…" at bounding box center [501, 194] width 198 height 216
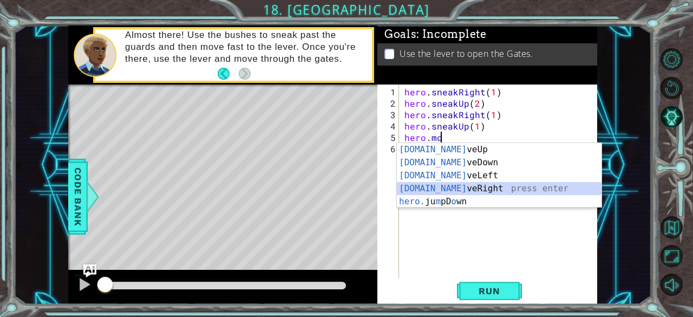
click at [444, 188] on div "[DOMAIN_NAME] veUp press enter [DOMAIN_NAME] veDown press enter [DOMAIN_NAME] v…" at bounding box center [499, 188] width 205 height 91
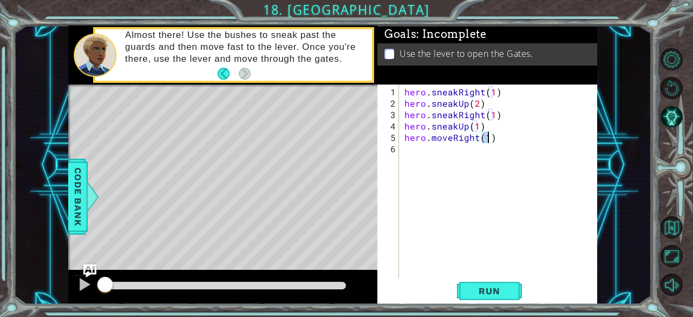
type textarea "hero.moveRight(2)"
click at [452, 164] on div "hero . sneakRight ( 1 ) hero . sneakUp ( 2 ) hero . sneakRight ( 1 ) hero . sne…" at bounding box center [501, 194] width 198 height 216
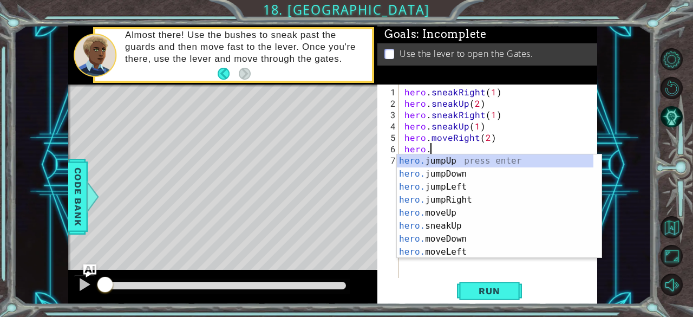
scroll to position [0, 1]
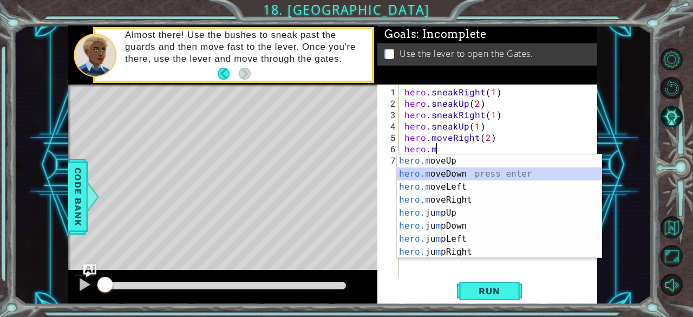
click at [432, 173] on div "hero.m oveUp press enter hero.m oveDown press enter hero.m oveLeft press enter …" at bounding box center [499, 219] width 205 height 130
type textarea "hero.moveDown(1)"
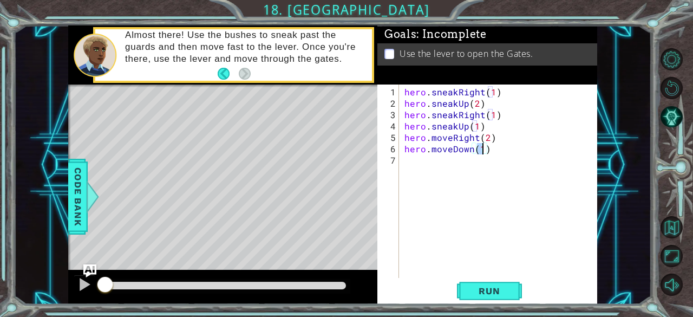
click at [431, 165] on div "hero . sneakRight ( 1 ) hero . sneakUp ( 2 ) hero . sneakRight ( 1 ) hero . sne…" at bounding box center [501, 194] width 198 height 216
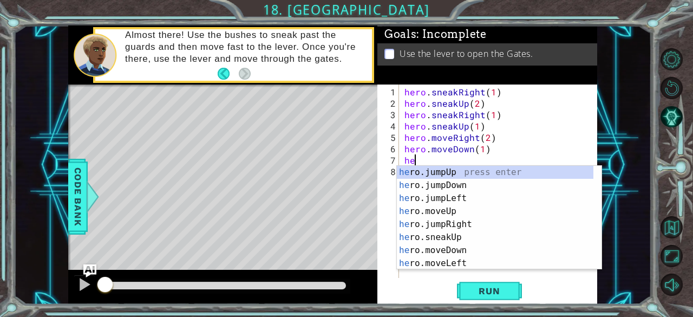
scroll to position [0, 0]
type textarea "hero"
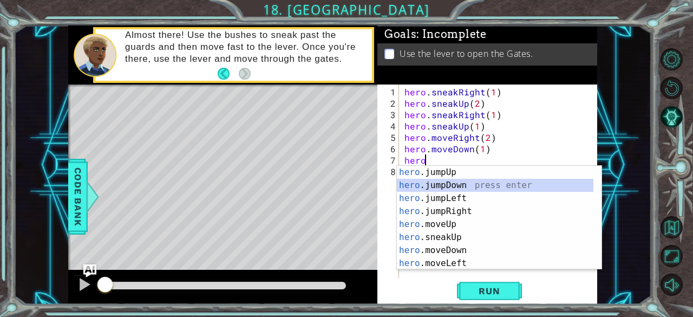
click at [465, 183] on div "hero .jumpUp press enter hero .jumpDown press enter hero .jumpLeft press enter …" at bounding box center [495, 231] width 197 height 130
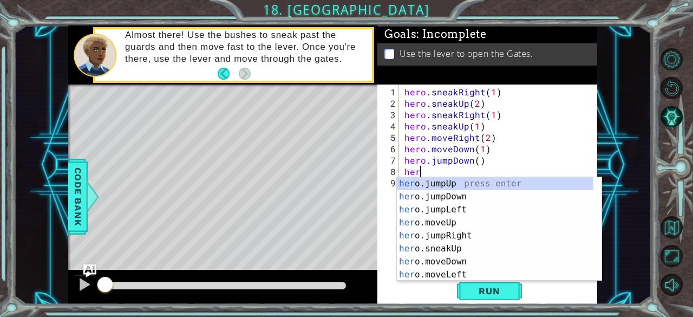
type textarea "hero"
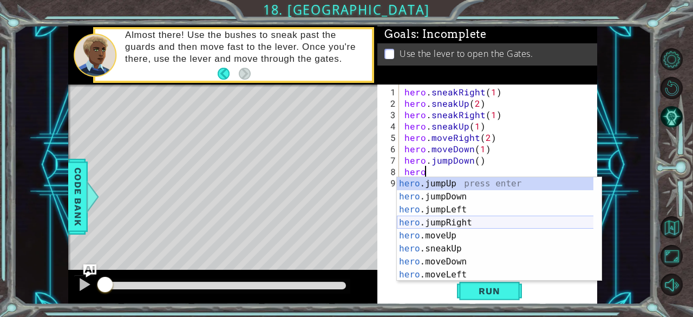
click at [430, 220] on div "hero .jumpUp press enter hero .jumpDown press enter hero .jumpLeft press enter …" at bounding box center [495, 242] width 197 height 130
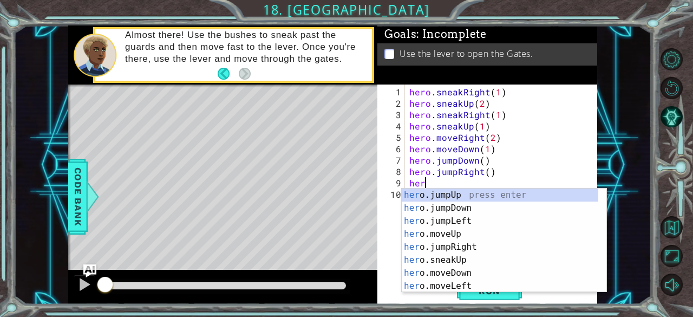
scroll to position [0, 0]
type textarea "hero"
click at [435, 195] on div "hero .jumpUp press enter hero .jumpDown press enter hero .jumpLeft press enter …" at bounding box center [499, 253] width 197 height 130
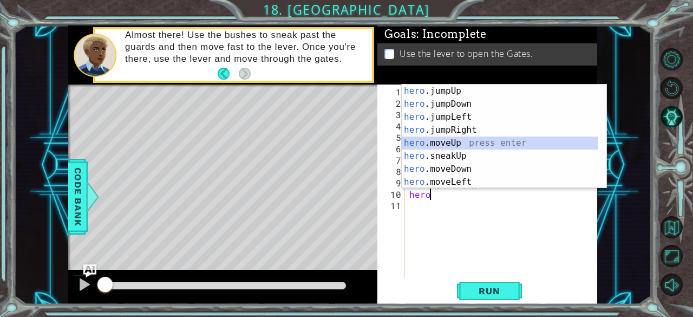
click at [462, 142] on div "hero .jumpUp press enter hero .jumpDown press enter hero .jumpLeft press enter …" at bounding box center [499, 149] width 197 height 130
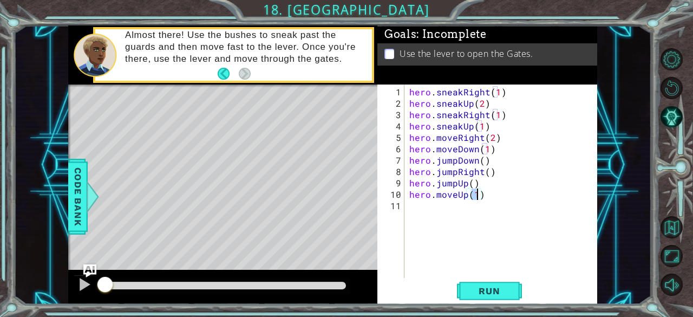
type textarea "hero.moveUp(1)"
click at [486, 292] on span "Run" at bounding box center [489, 290] width 43 height 11
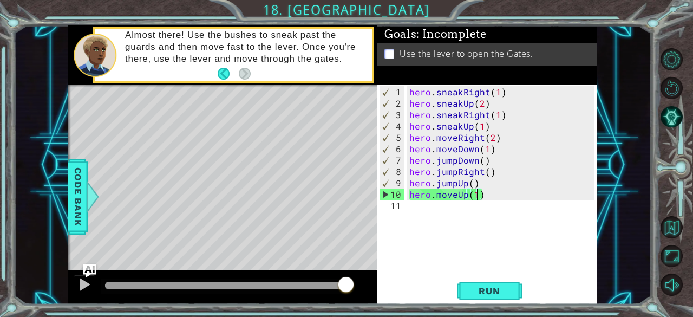
scroll to position [0, 0]
type textarea "r"
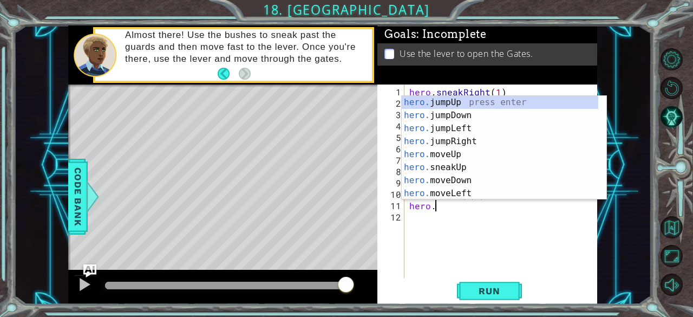
scroll to position [0, 1]
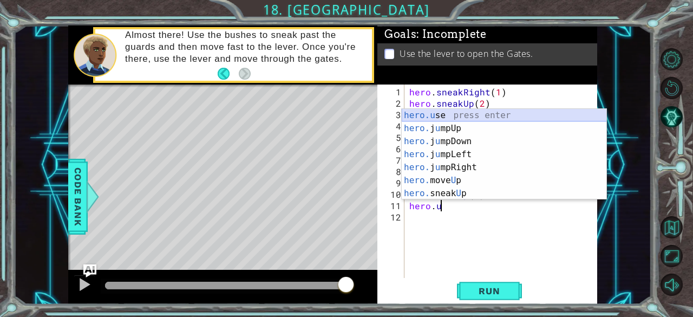
click at [460, 111] on div "hero.u se press enter hero. j u mpUp press enter hero. j u mpDown press enter h…" at bounding box center [503, 167] width 205 height 117
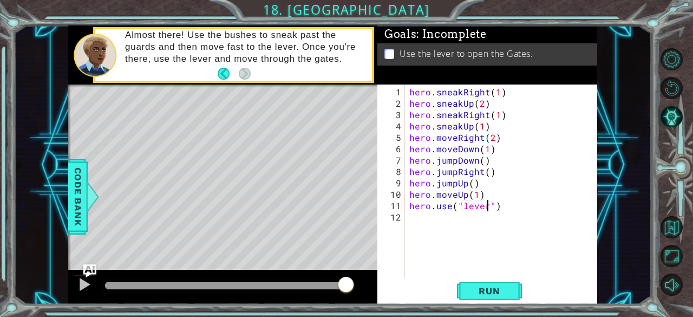
scroll to position [0, 4]
type textarea "hero.use("lever")"
click at [471, 287] on span "Run" at bounding box center [489, 290] width 43 height 11
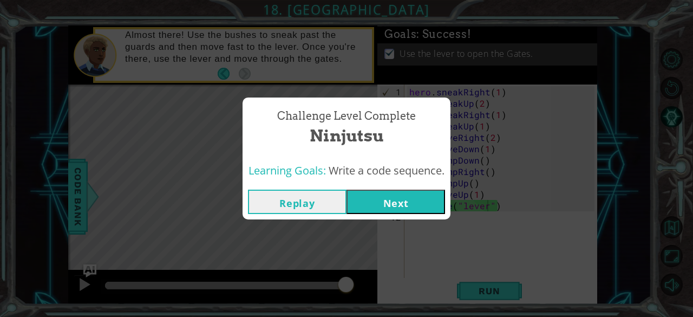
drag, startPoint x: 421, startPoint y: 203, endPoint x: 486, endPoint y: 224, distance: 68.3
click at [486, 224] on div "Challenge Level Complete Ninjutsu Learning Goals: Write a code sequence. Replay…" at bounding box center [346, 158] width 693 height 317
click at [381, 195] on button "Next" at bounding box center [395, 201] width 98 height 24
